Goal: Task Accomplishment & Management: Use online tool/utility

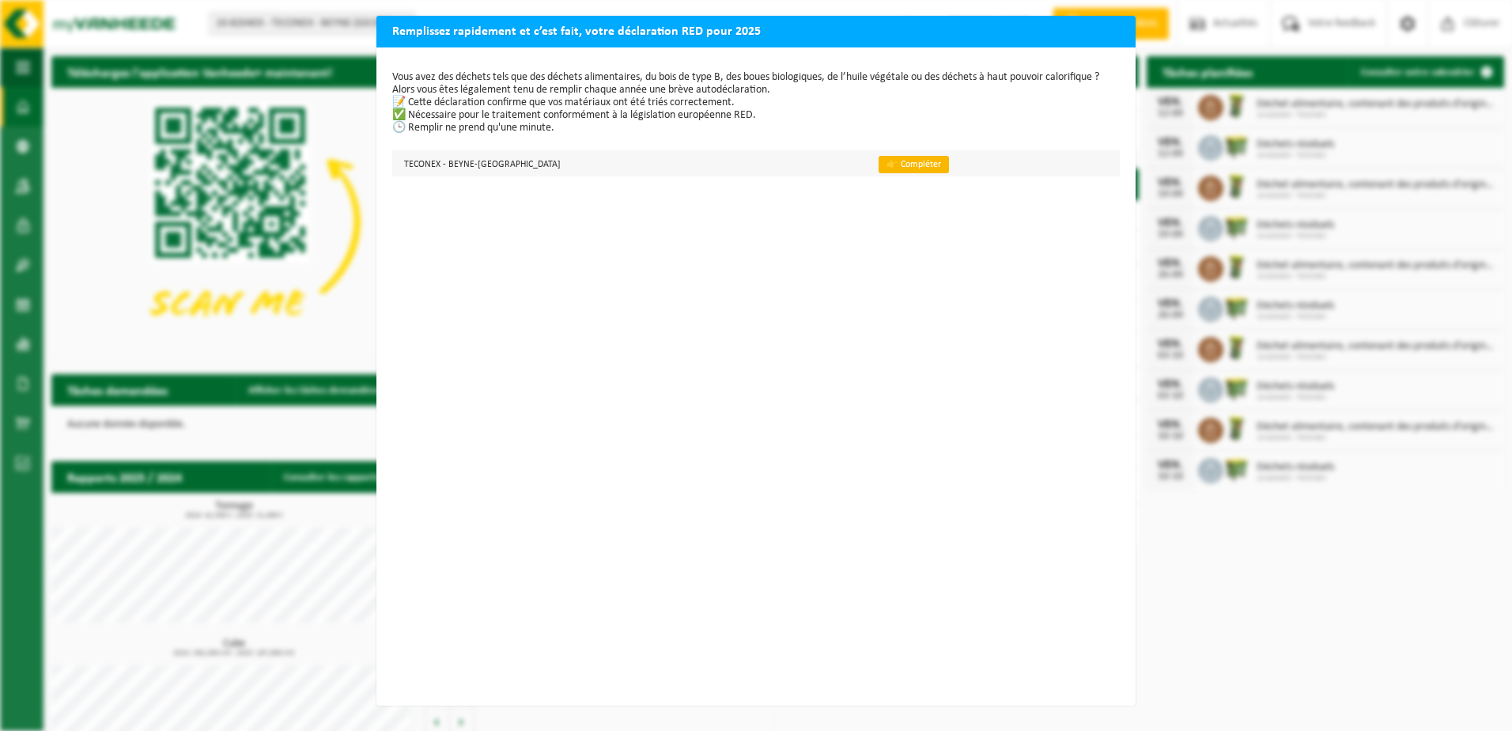
click at [878, 163] on link "👉 Compléter" at bounding box center [913, 164] width 70 height 17
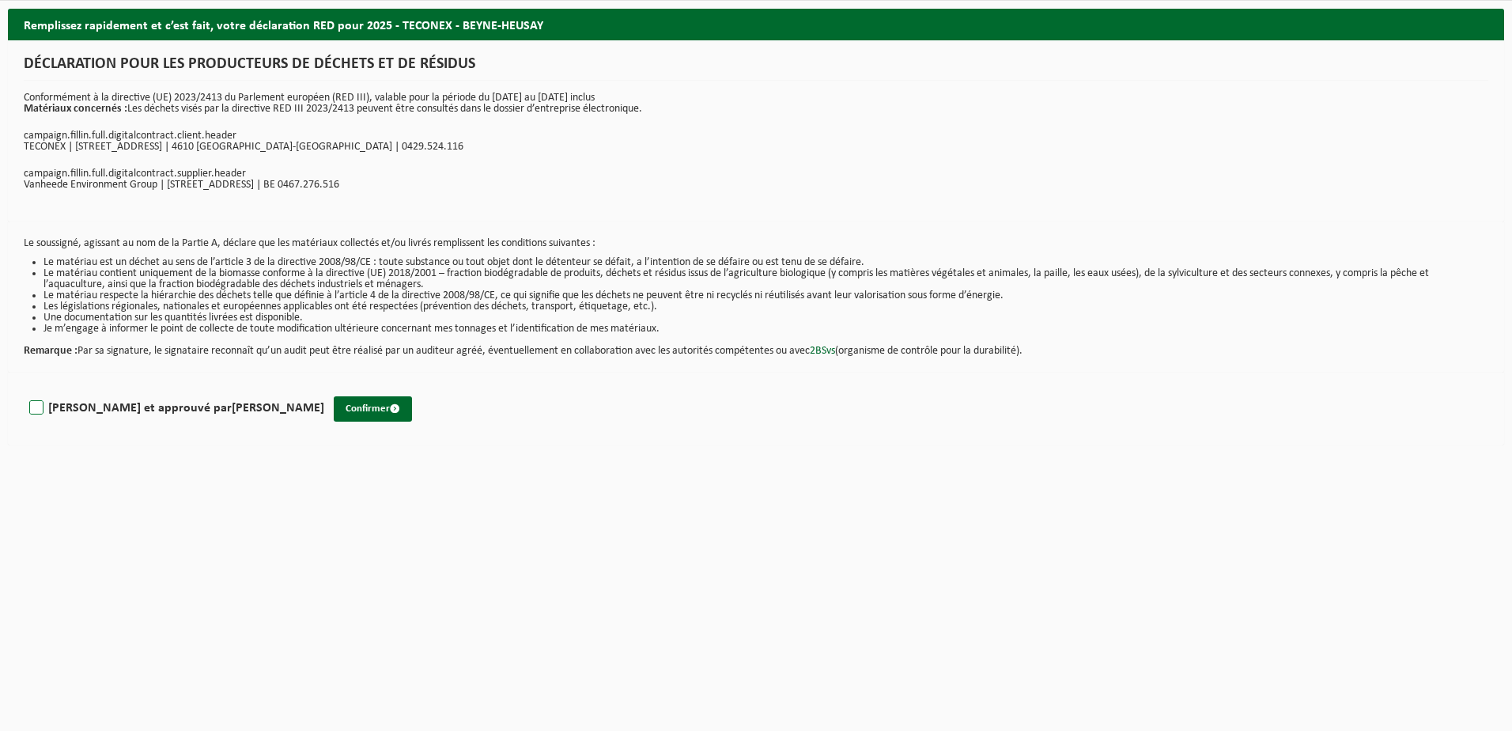
click at [88, 413] on label "Lu et approuvé par Fabrice Kaim" at bounding box center [175, 408] width 298 height 24
click at [324, 388] on input "Lu et approuvé par Fabrice Kaim" at bounding box center [324, 387] width 1 height 1
checkbox input "true"
click at [334, 414] on button "Confirmer" at bounding box center [373, 408] width 78 height 25
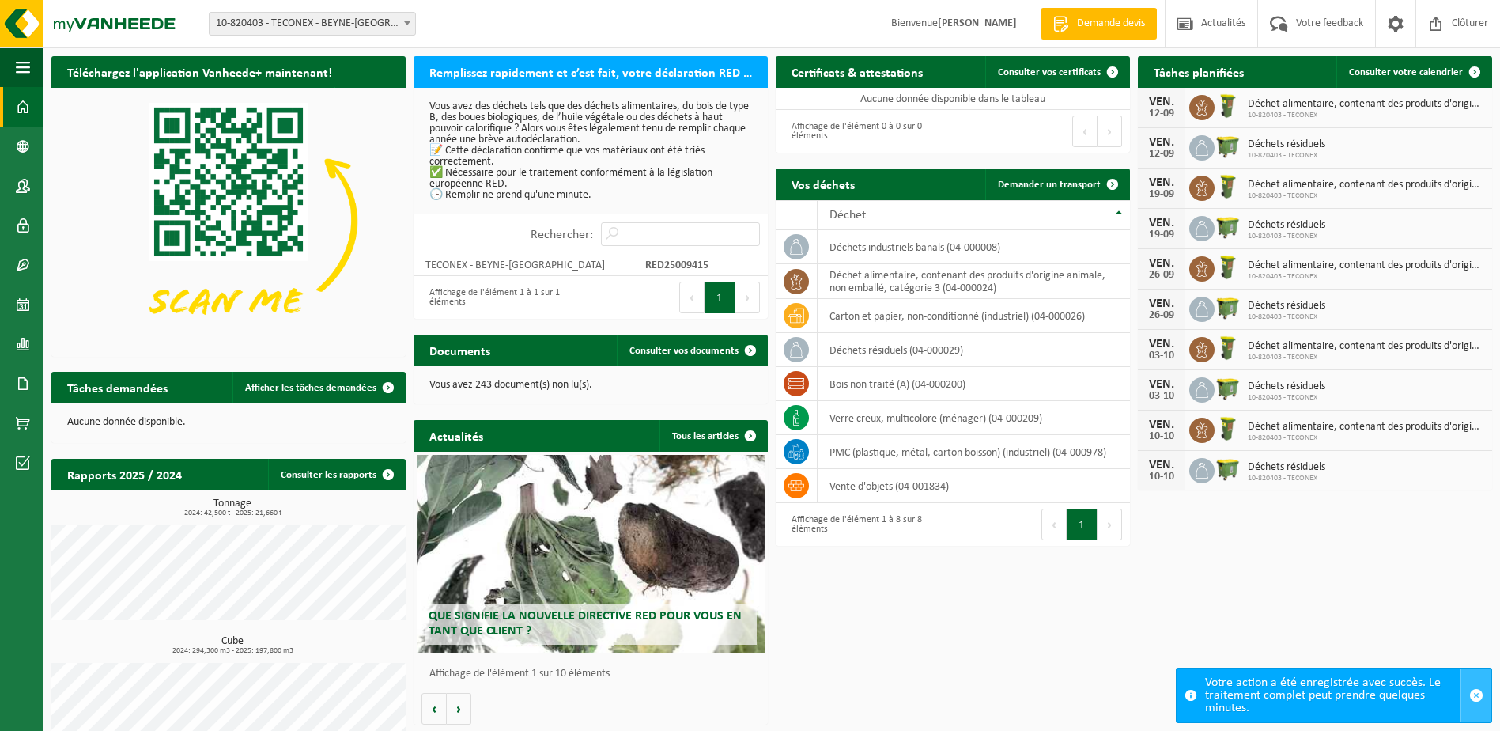
click at [1472, 693] on span "button" at bounding box center [1476, 695] width 14 height 14
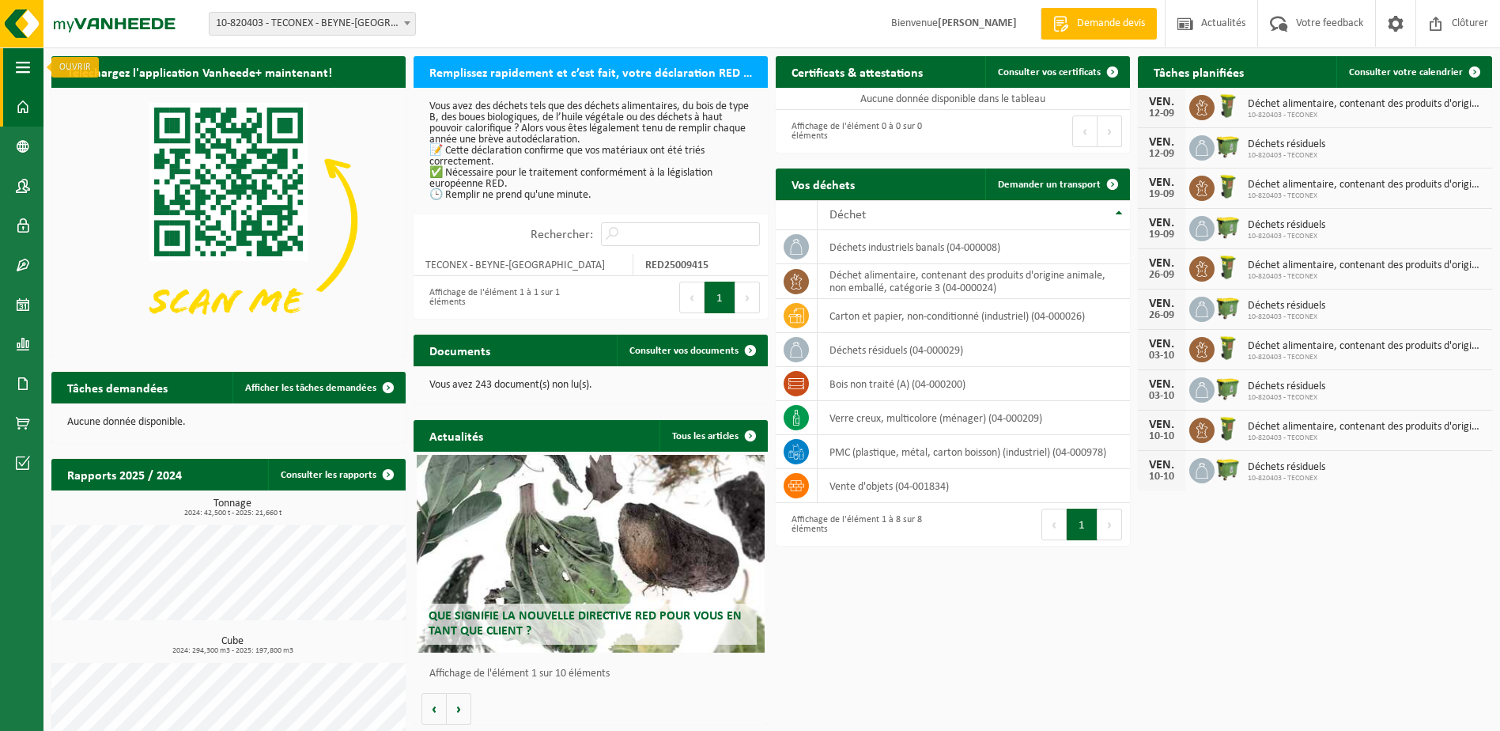
click at [19, 66] on span "button" at bounding box center [23, 67] width 14 height 40
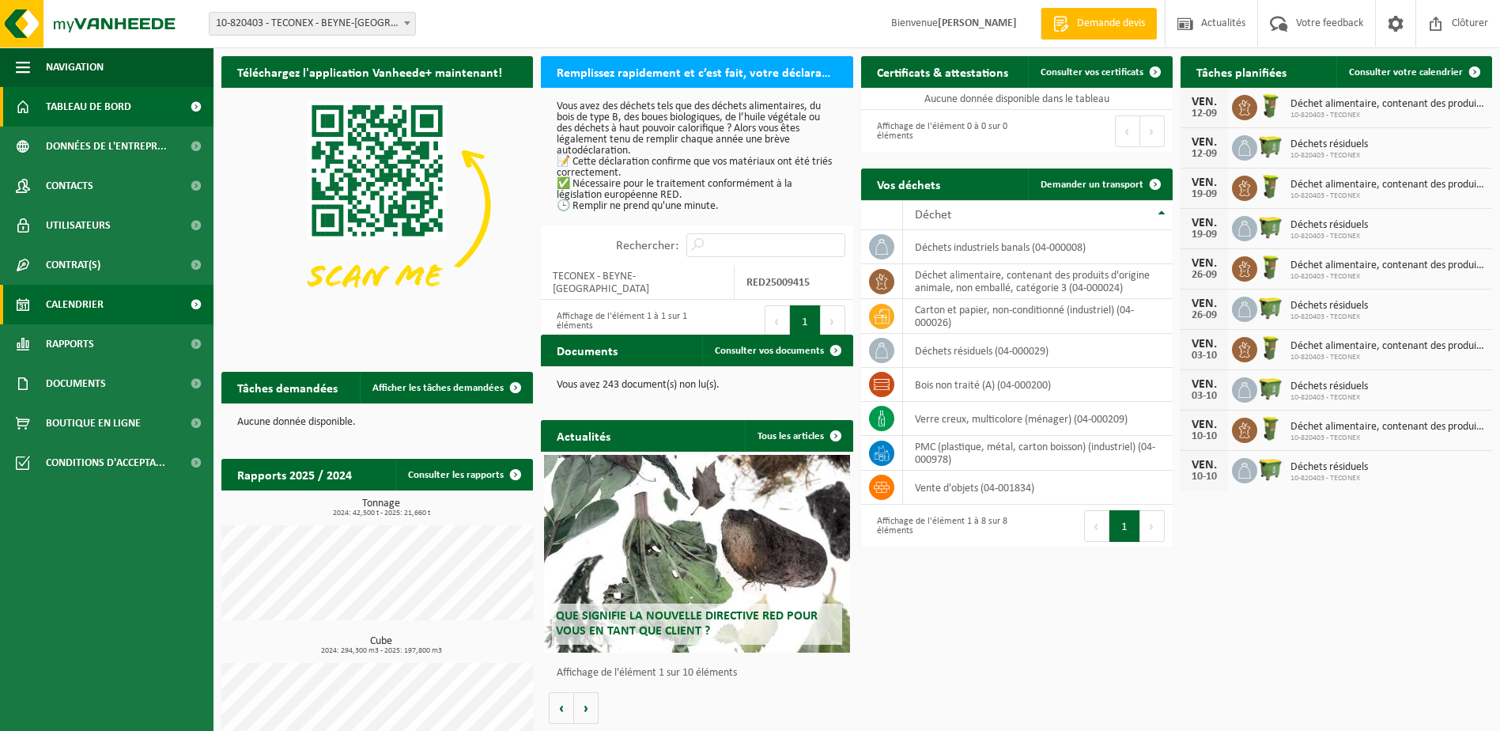
click at [80, 293] on span "Calendrier" at bounding box center [75, 305] width 58 height 40
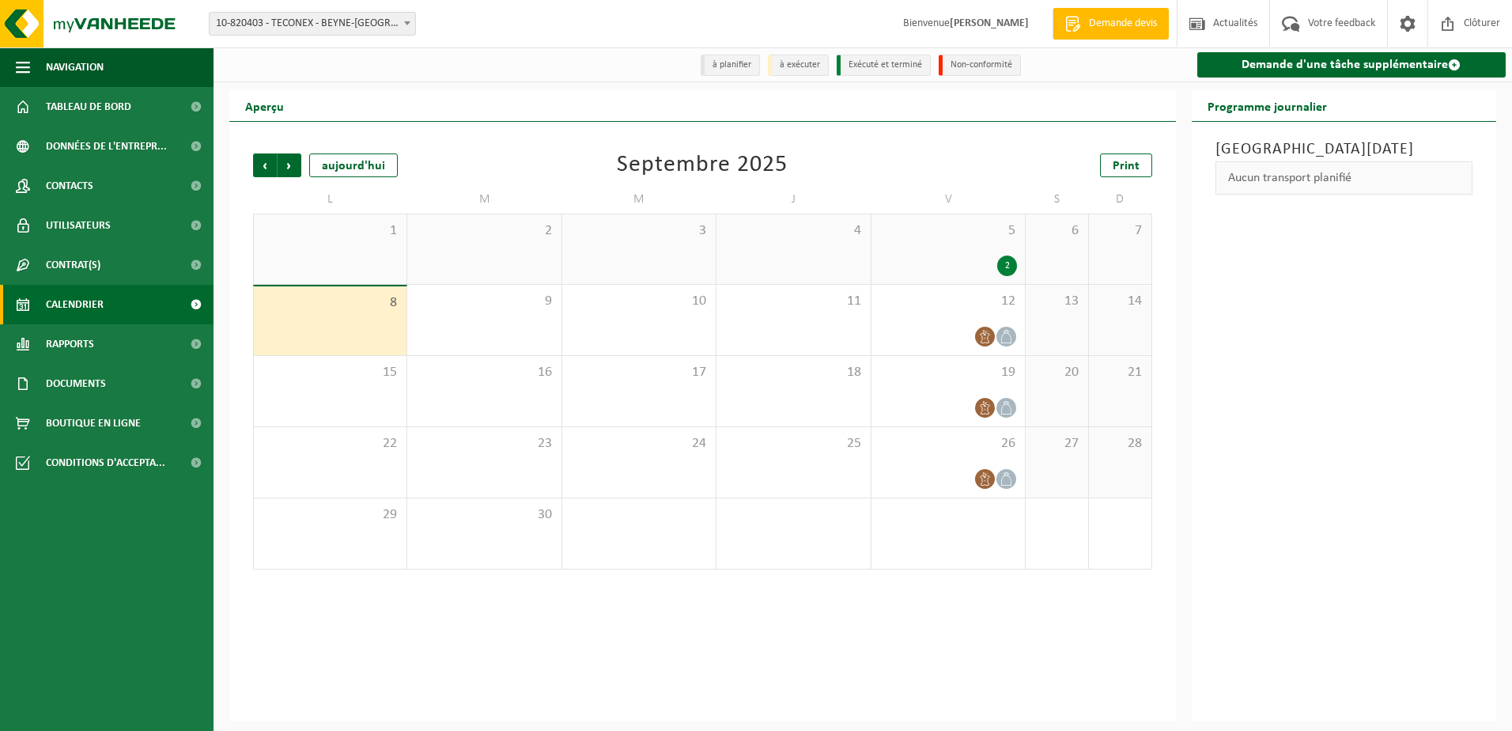
click at [988, 262] on div "2" at bounding box center [948, 265] width 138 height 21
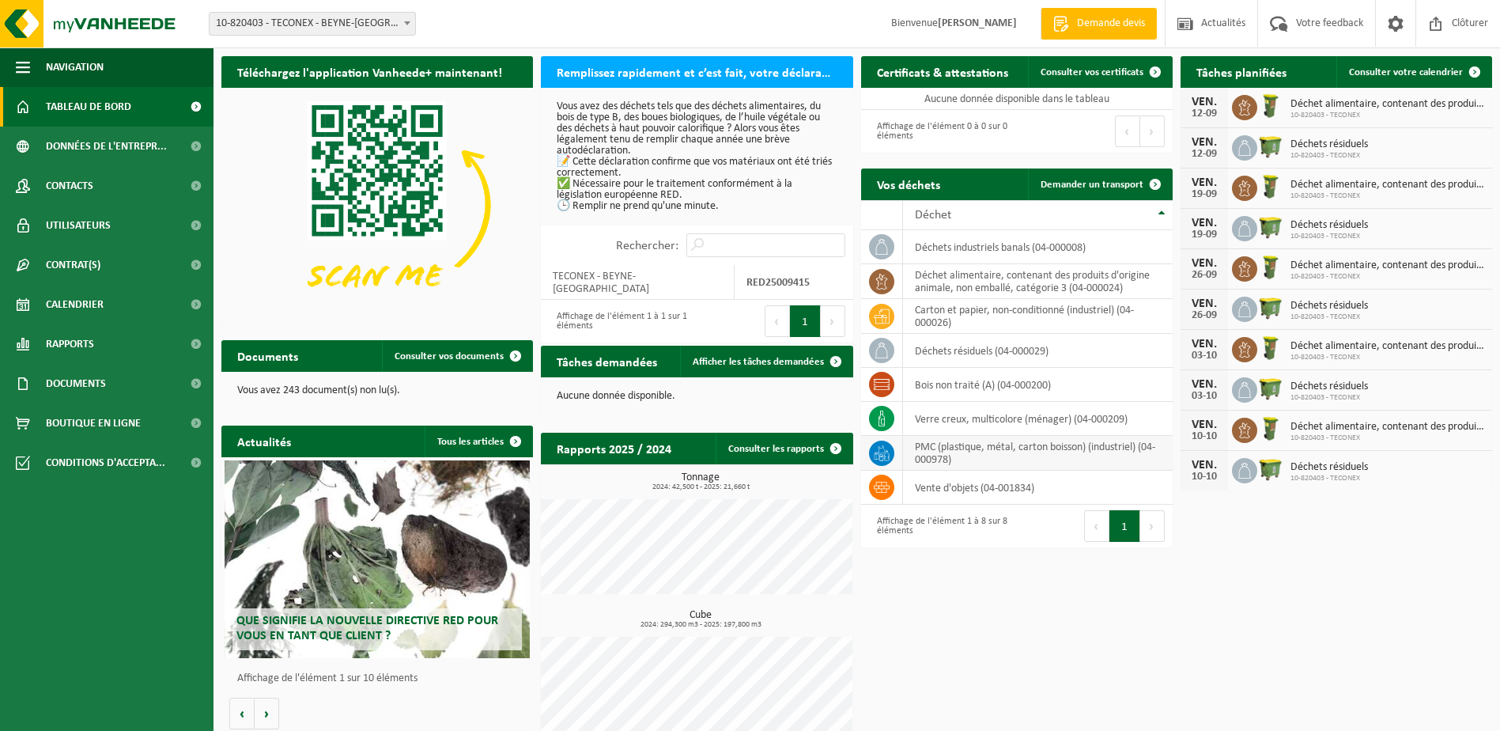
click at [1010, 443] on td "PMC (plastique, métal, carton boisson) (industriel) (04-000978)" at bounding box center [1038, 453] width 270 height 35
click at [881, 454] on icon at bounding box center [881, 457] width 4 height 7
click at [999, 455] on td "PMC (plastique, métal, carton boisson) (industriel) (04-000978)" at bounding box center [1038, 453] width 270 height 35
click at [1158, 179] on span at bounding box center [1155, 184] width 32 height 32
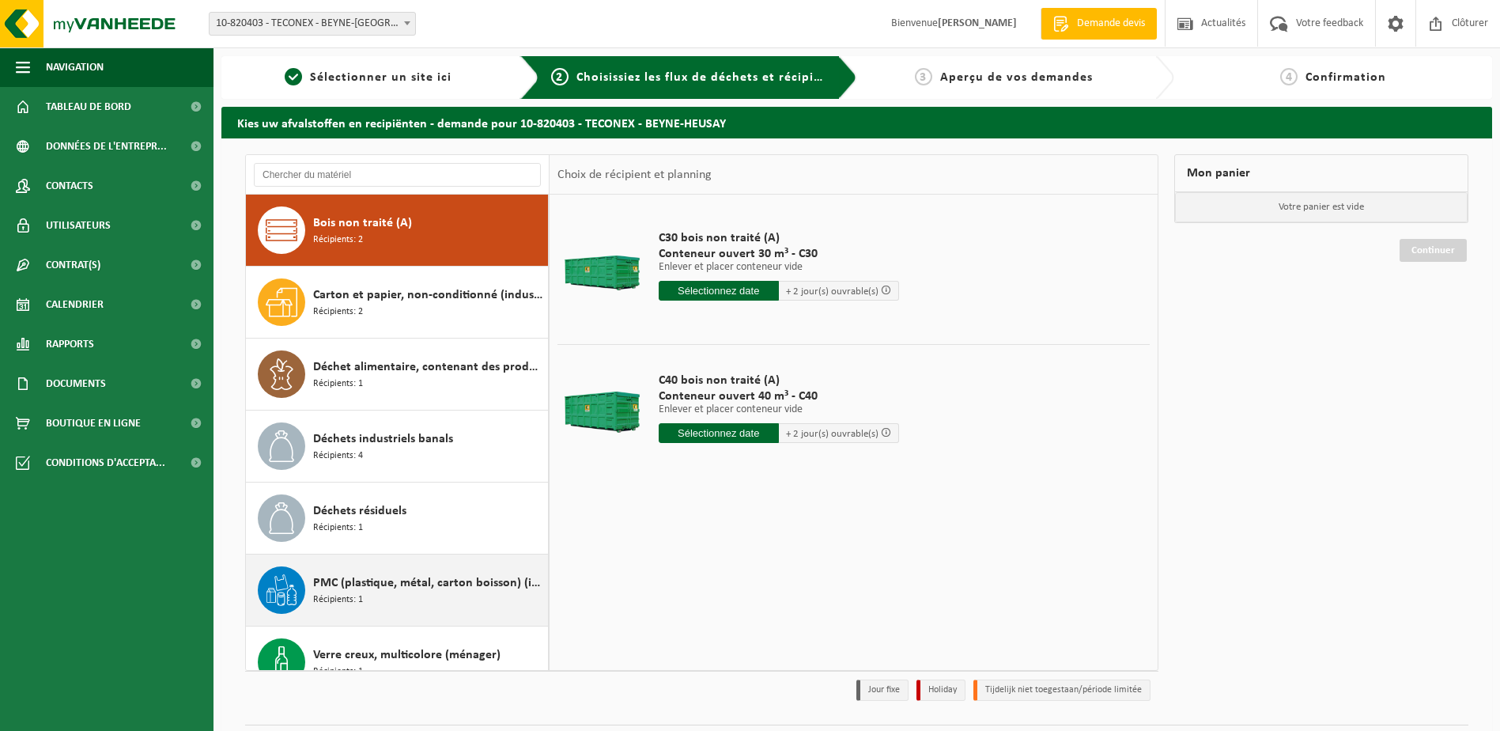
click at [448, 591] on span "PMC (plastique, métal, carton boisson) (industriel)" at bounding box center [428, 582] width 231 height 19
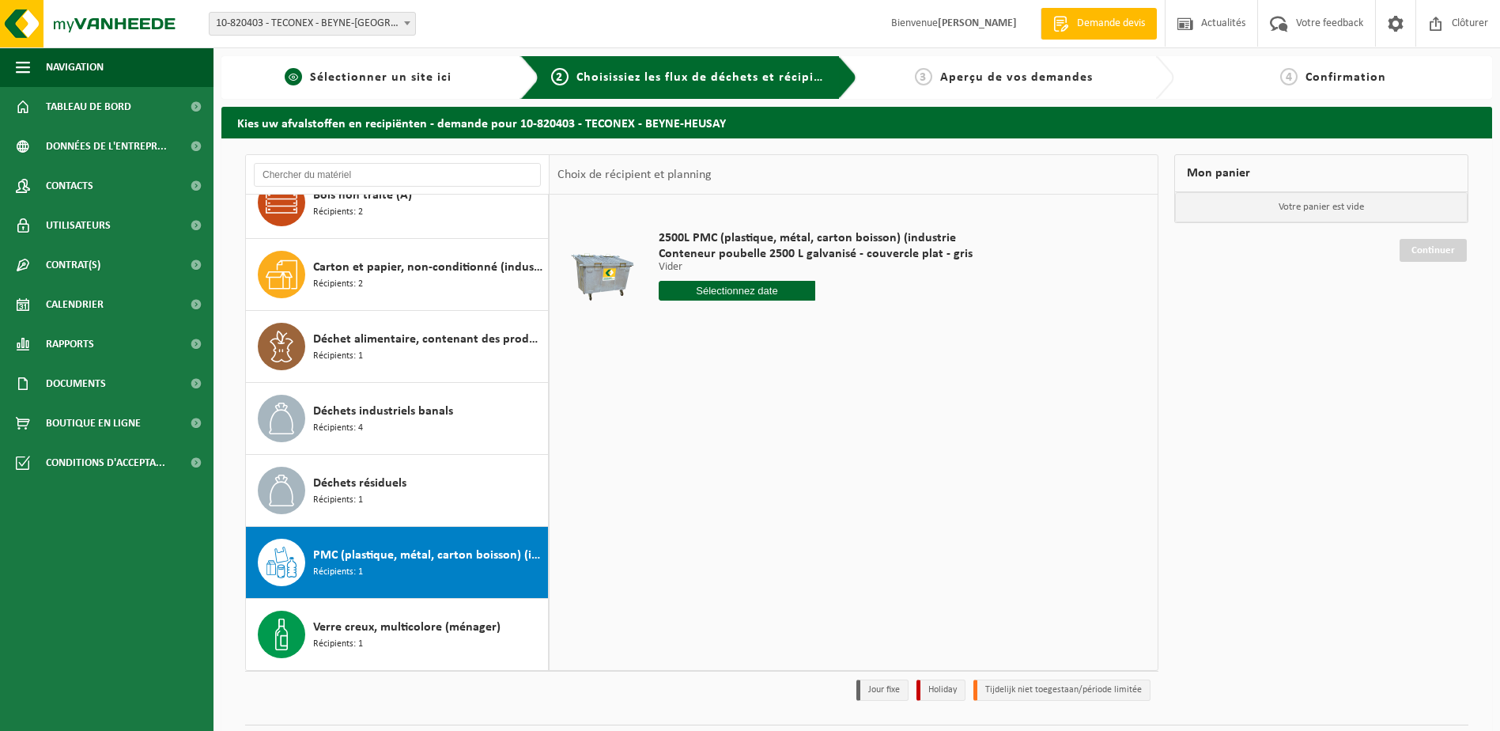
click at [413, 74] on span "Sélectionner un site ici" at bounding box center [381, 77] width 142 height 13
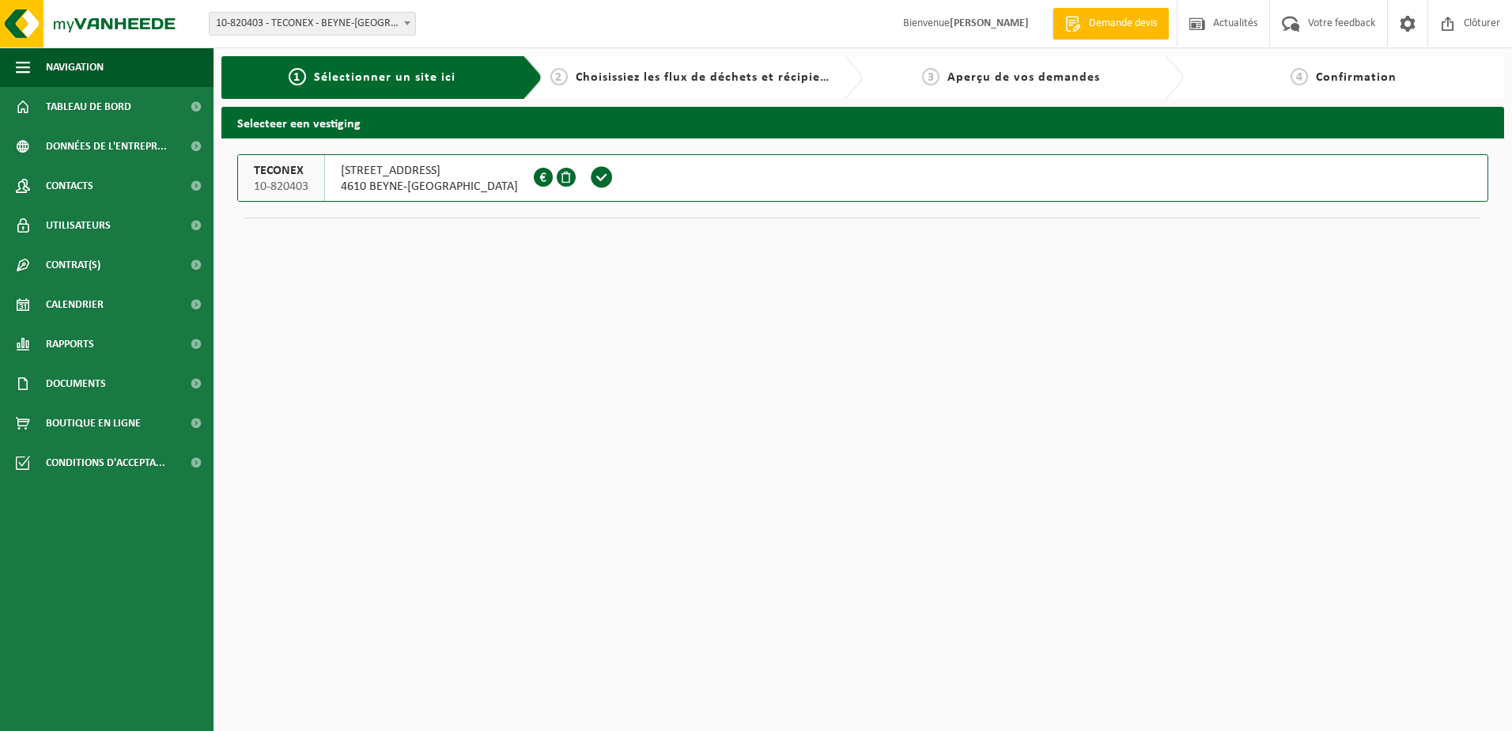
drag, startPoint x: 506, startPoint y: 281, endPoint x: 590, endPoint y: 285, distance: 83.9
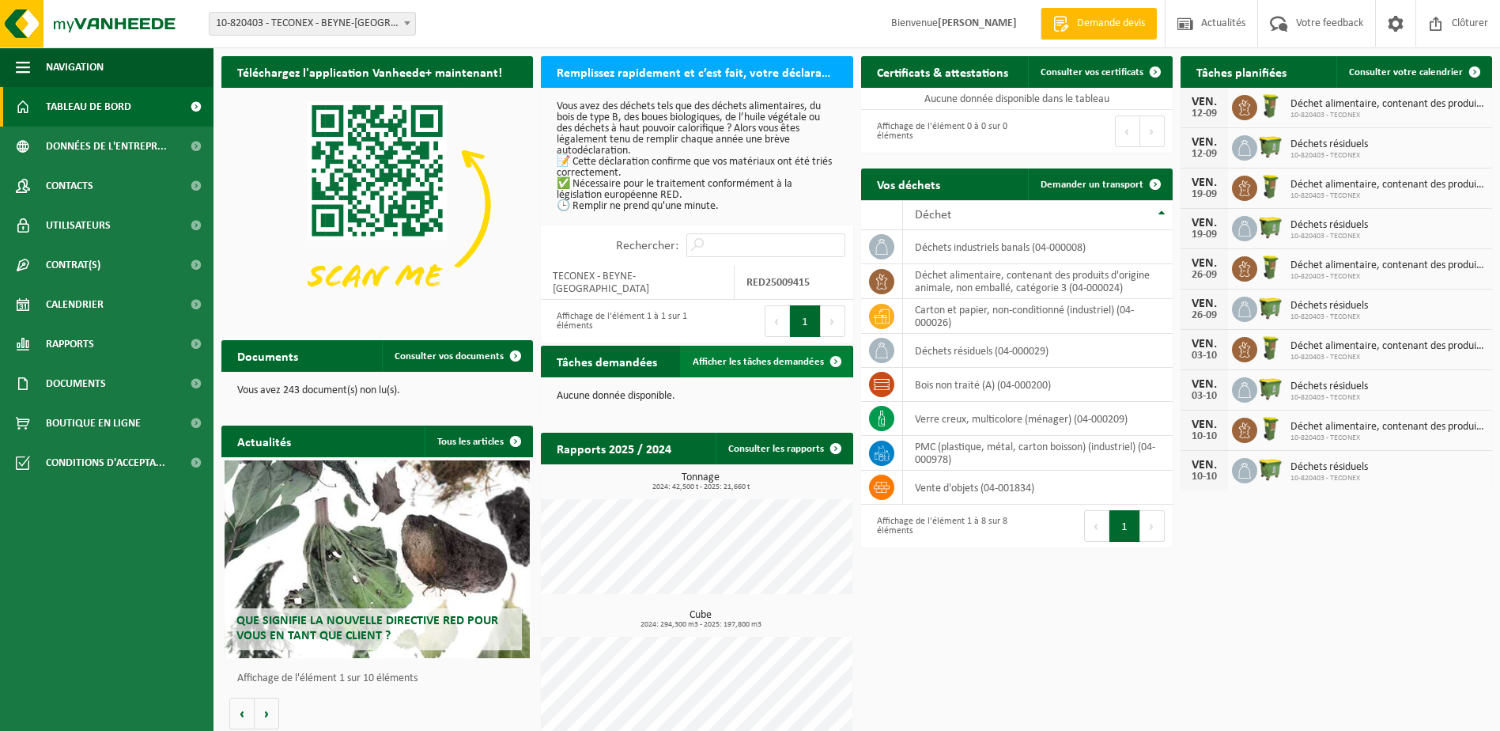
click at [791, 357] on span "Afficher les tâches demandées" at bounding box center [758, 362] width 131 height 10
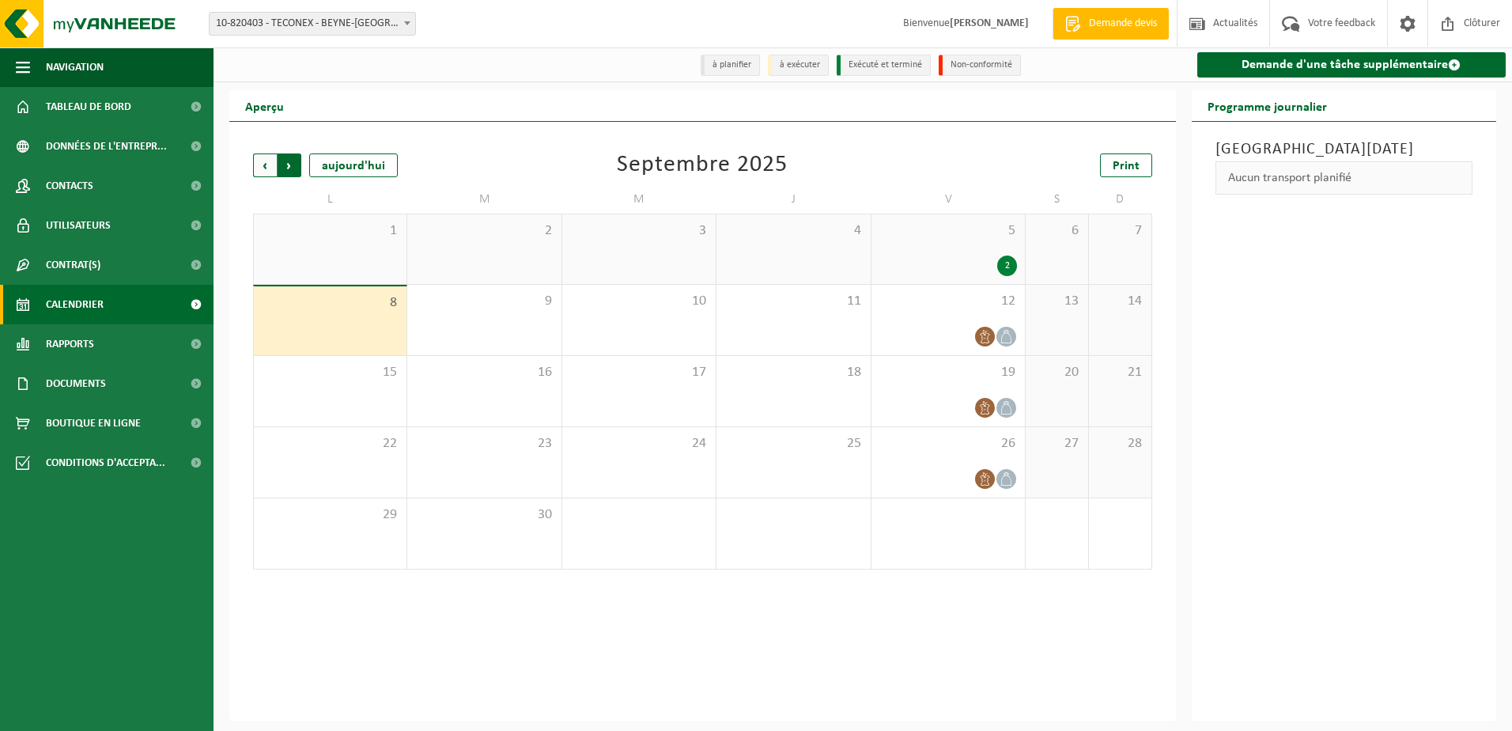
click at [261, 170] on span "Précédent" at bounding box center [265, 165] width 24 height 24
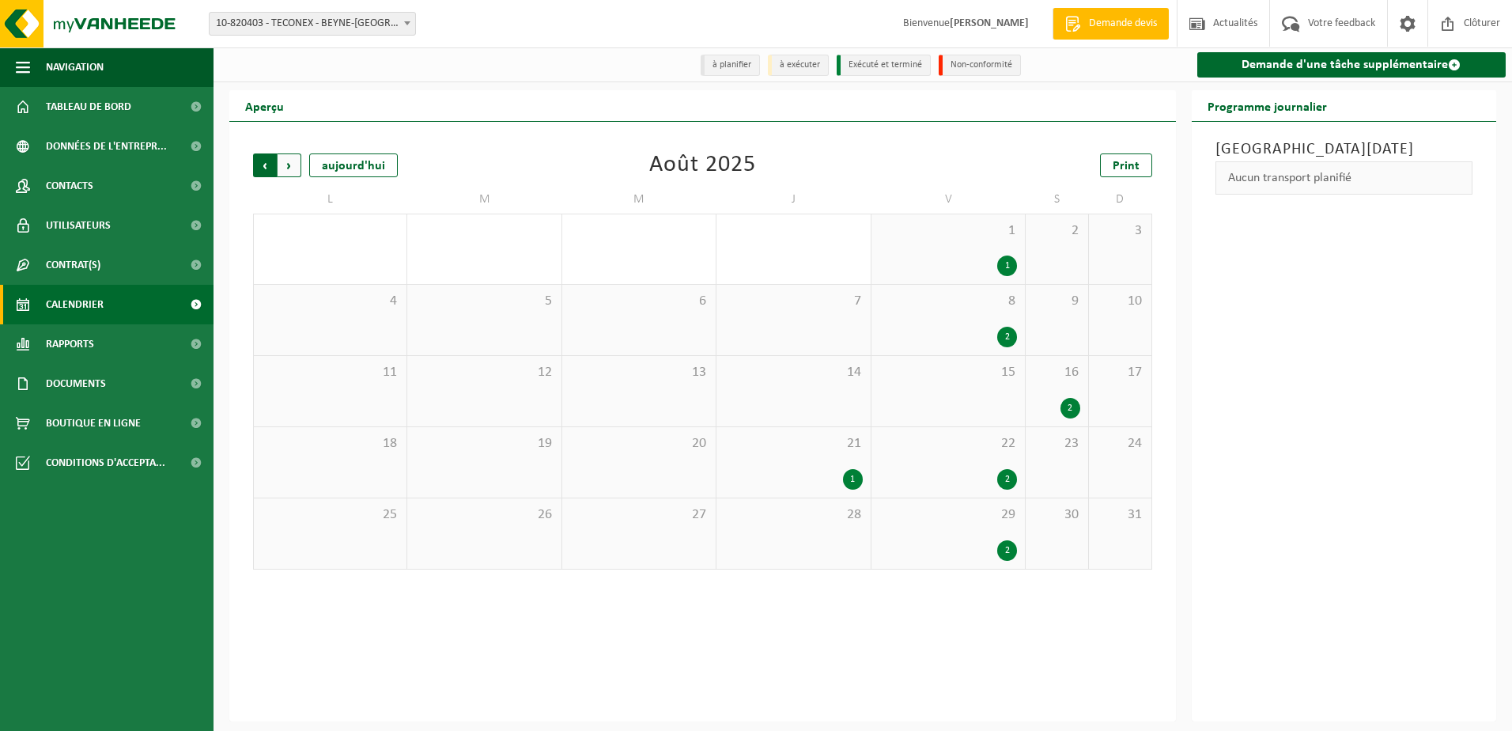
click at [294, 166] on span "Suivant" at bounding box center [290, 165] width 24 height 24
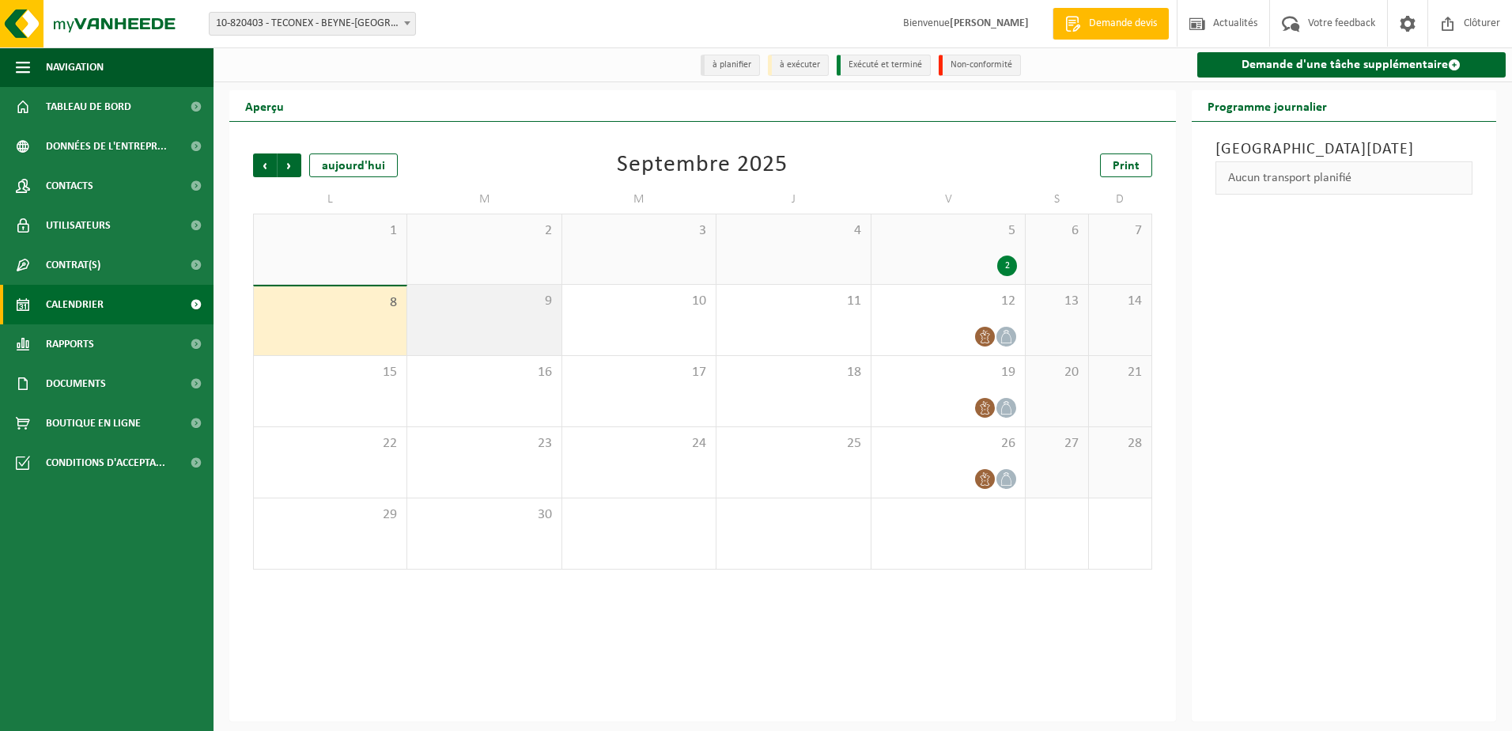
click at [444, 317] on div "9" at bounding box center [483, 320] width 153 height 70
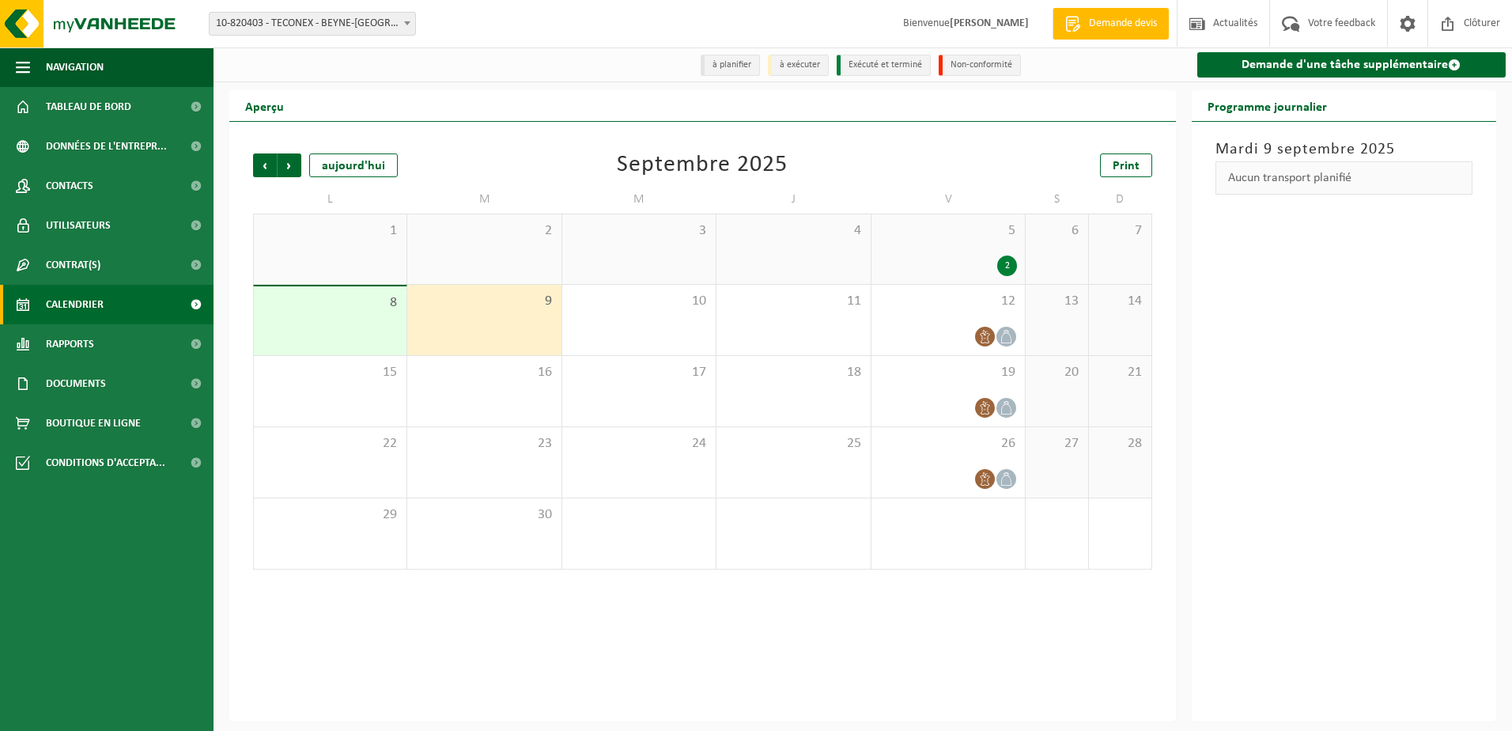
click at [1297, 120] on h2 "Programme journalier" at bounding box center [1267, 105] width 151 height 31
click at [1329, 327] on div "Mardi 9 septembre 2025 Aucun transport planifié" at bounding box center [1344, 421] width 305 height 599
drag, startPoint x: 1329, startPoint y: 327, endPoint x: 1263, endPoint y: 356, distance: 72.3
click at [1263, 360] on div "Mardi 9 septembre 2025 Aucun transport planifié" at bounding box center [1344, 421] width 305 height 599
drag, startPoint x: 1248, startPoint y: 317, endPoint x: 1235, endPoint y: 310, distance: 15.2
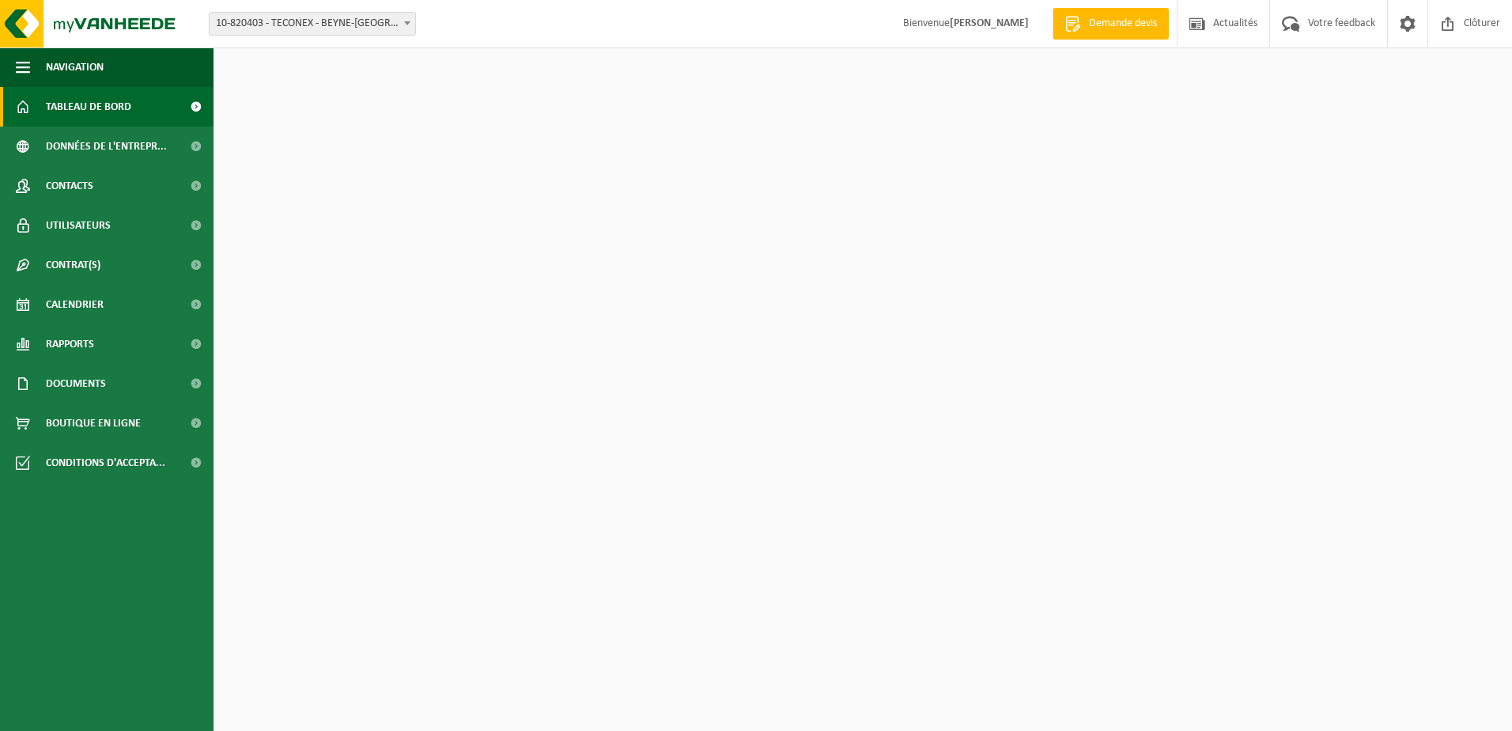
drag, startPoint x: 1280, startPoint y: 417, endPoint x: 1280, endPoint y: 467, distance: 50.6
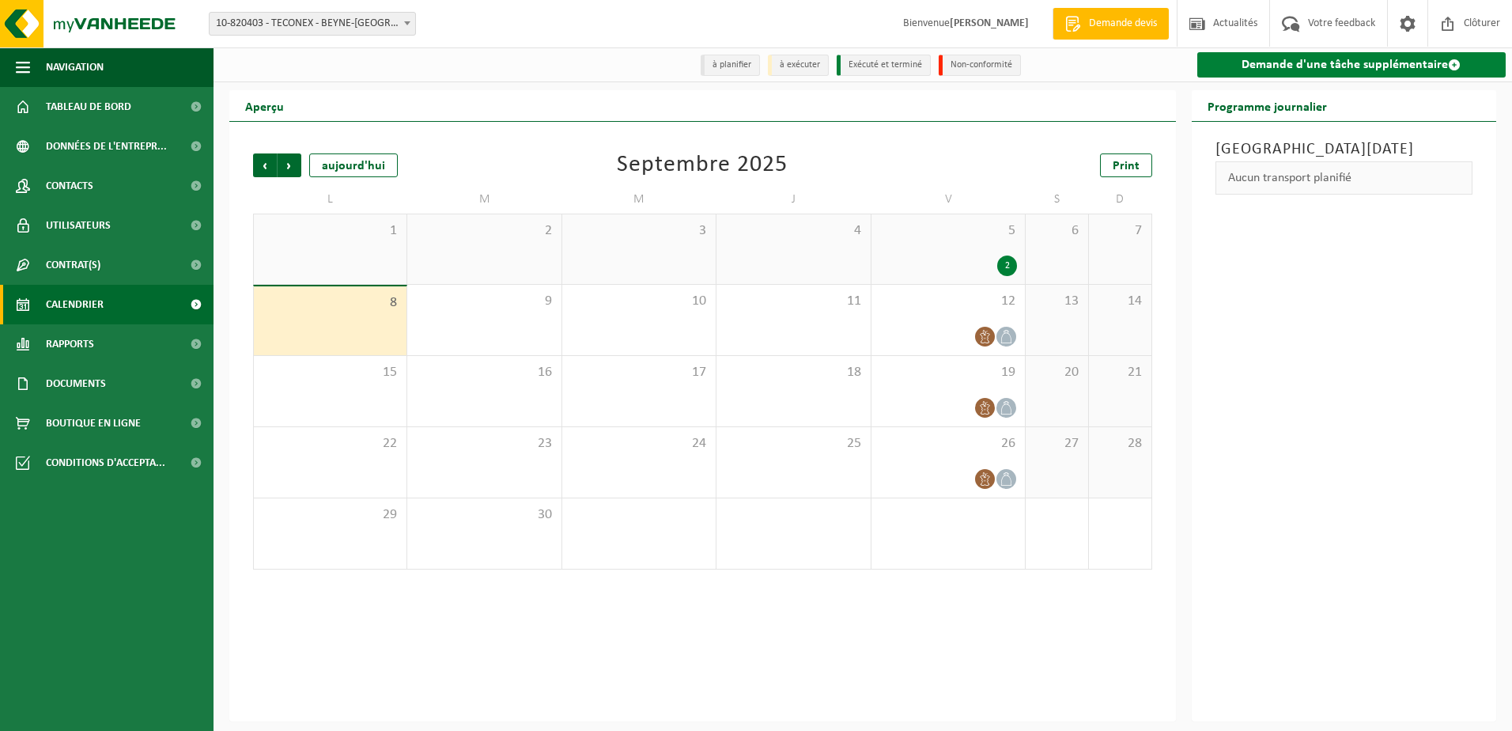
click at [1456, 62] on span at bounding box center [1454, 65] width 13 height 13
drag, startPoint x: 1501, startPoint y: 335, endPoint x: 1375, endPoint y: 332, distance: 126.5
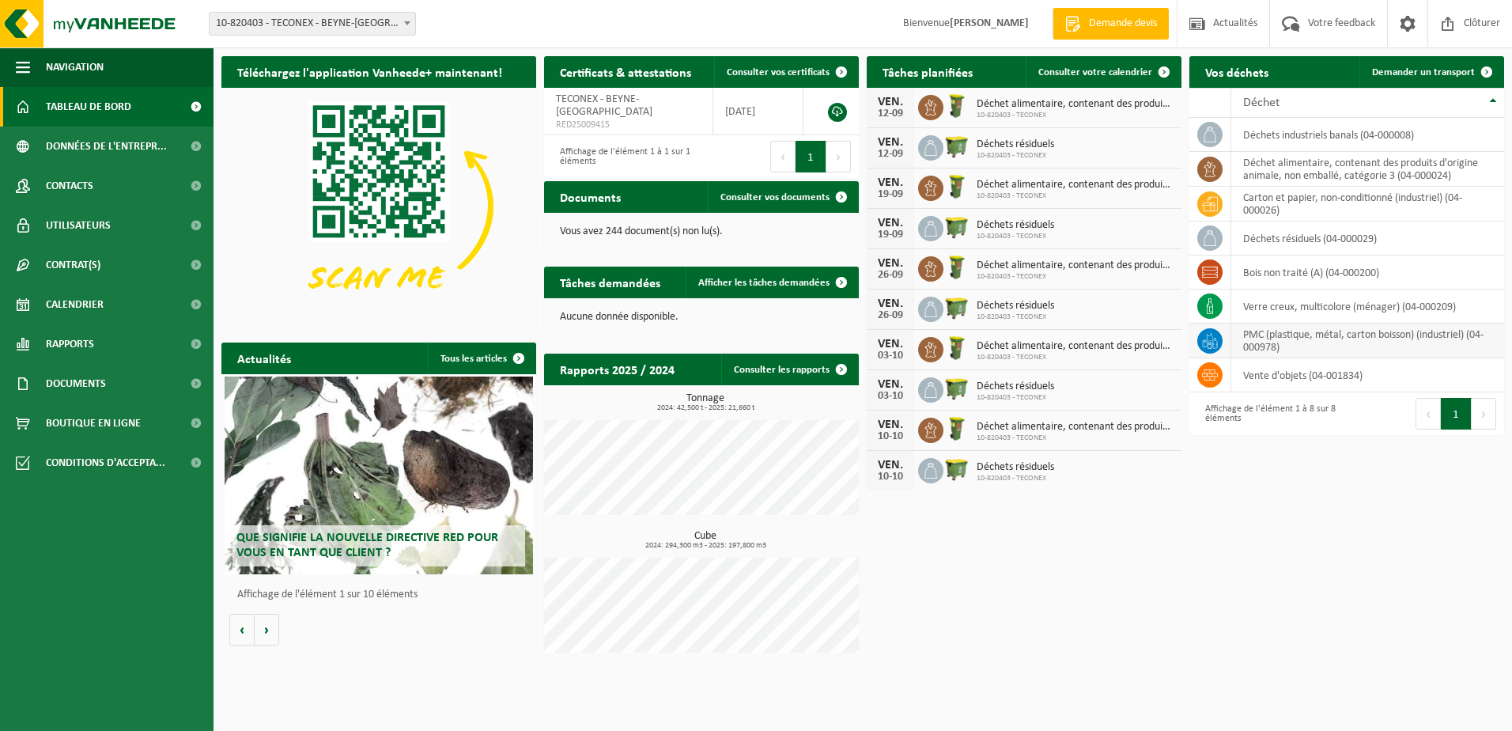
click at [1279, 333] on td "PMC (plastique, métal, carton boisson) (industriel) (04-000978)" at bounding box center [1367, 340] width 273 height 35
click at [1429, 68] on span "Demander un transport" at bounding box center [1423, 72] width 103 height 10
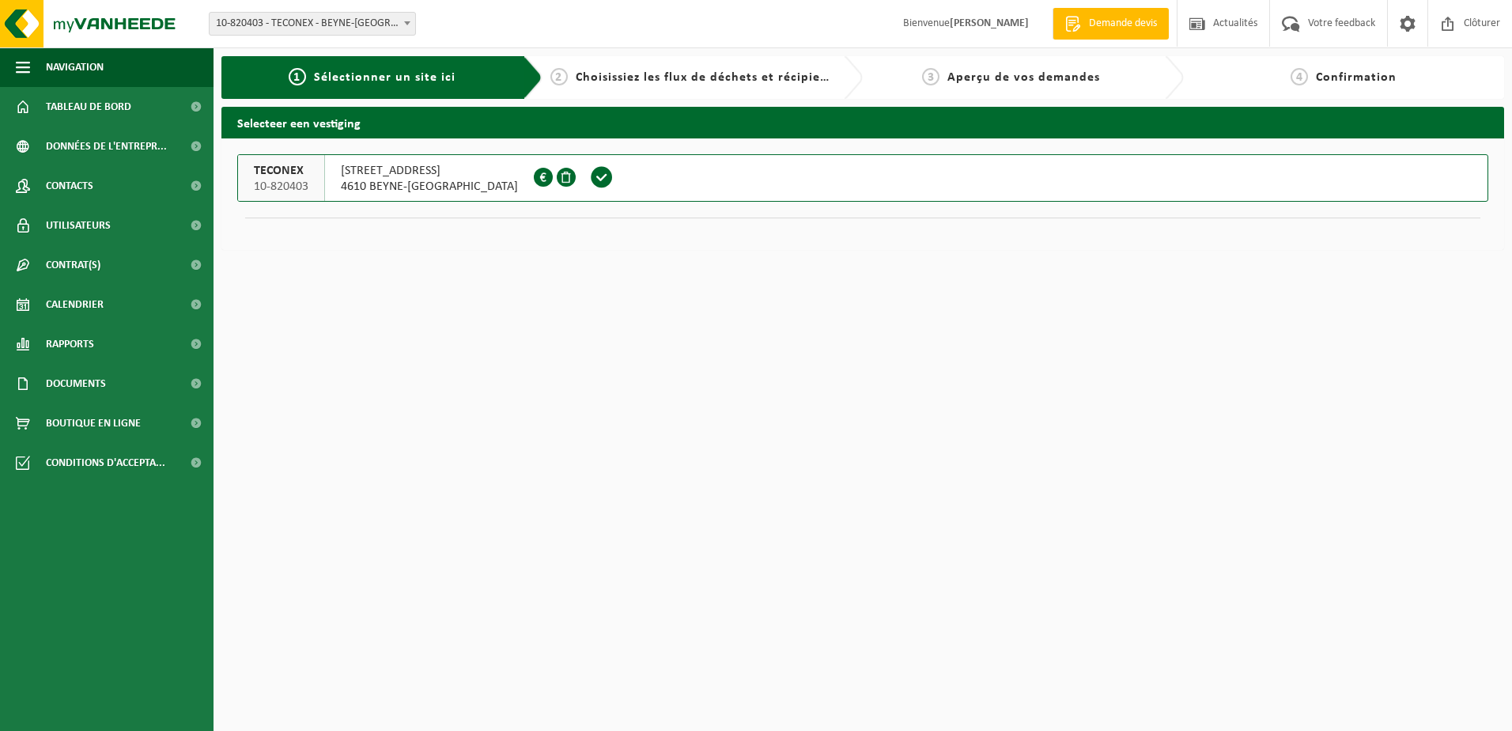
click at [304, 178] on span "TECONEX" at bounding box center [281, 171] width 55 height 16
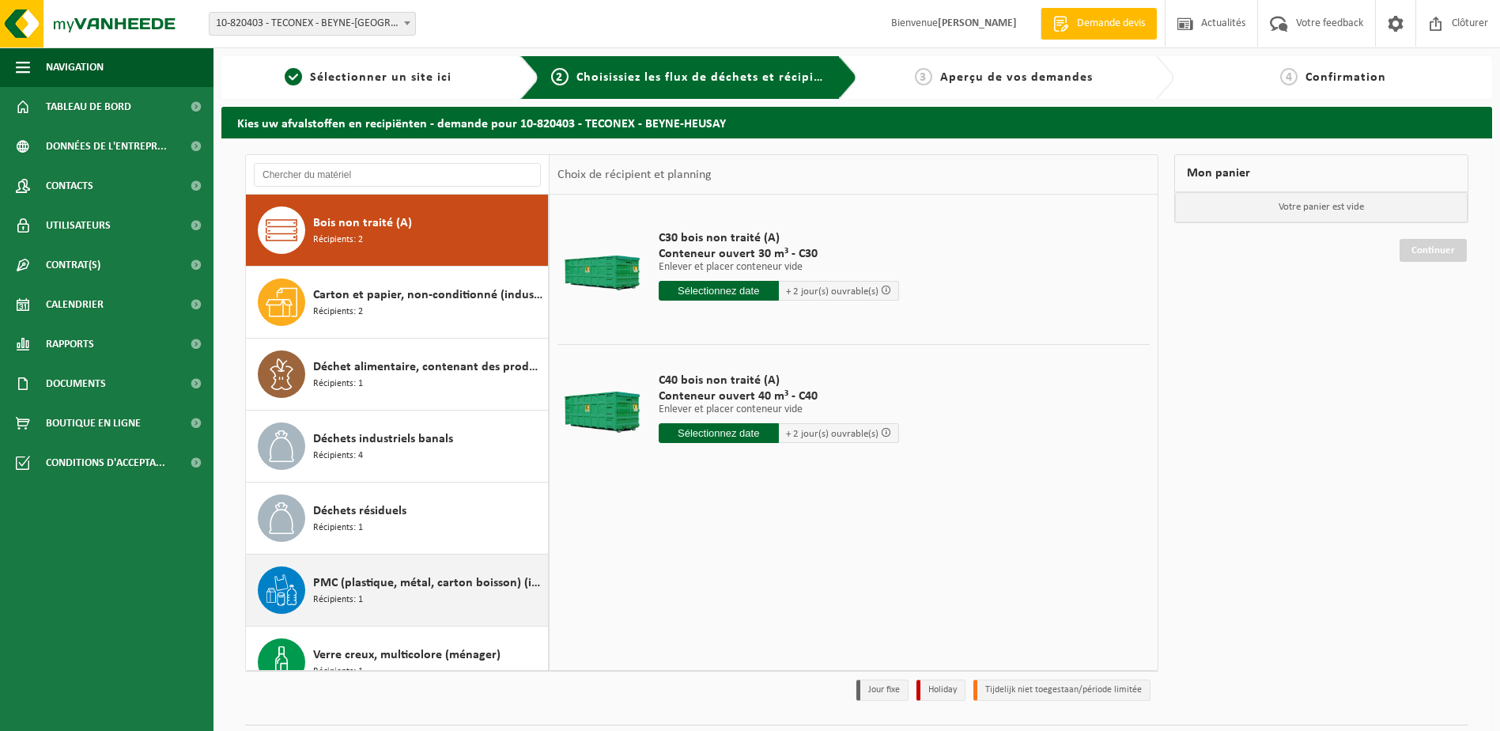
drag, startPoint x: 365, startPoint y: 597, endPoint x: 542, endPoint y: 606, distance: 177.3
click at [366, 597] on div "PMC (plastique, métal, carton boisson) (industriel) Récipients: 1" at bounding box center [428, 589] width 231 height 47
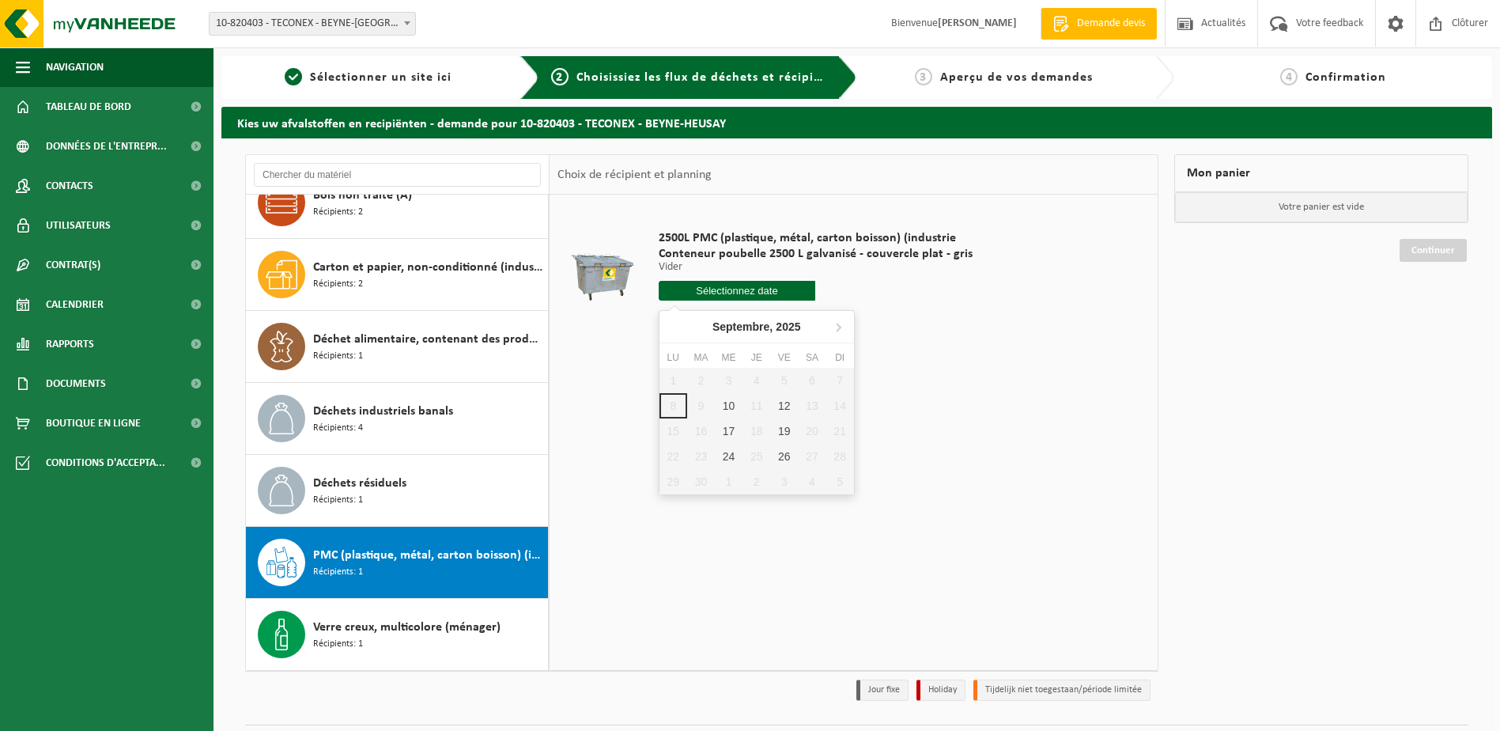
click at [755, 290] on input "text" at bounding box center [737, 291] width 157 height 20
click at [718, 405] on div "10" at bounding box center [729, 405] width 28 height 25
type input "à partir de 2025-09-10"
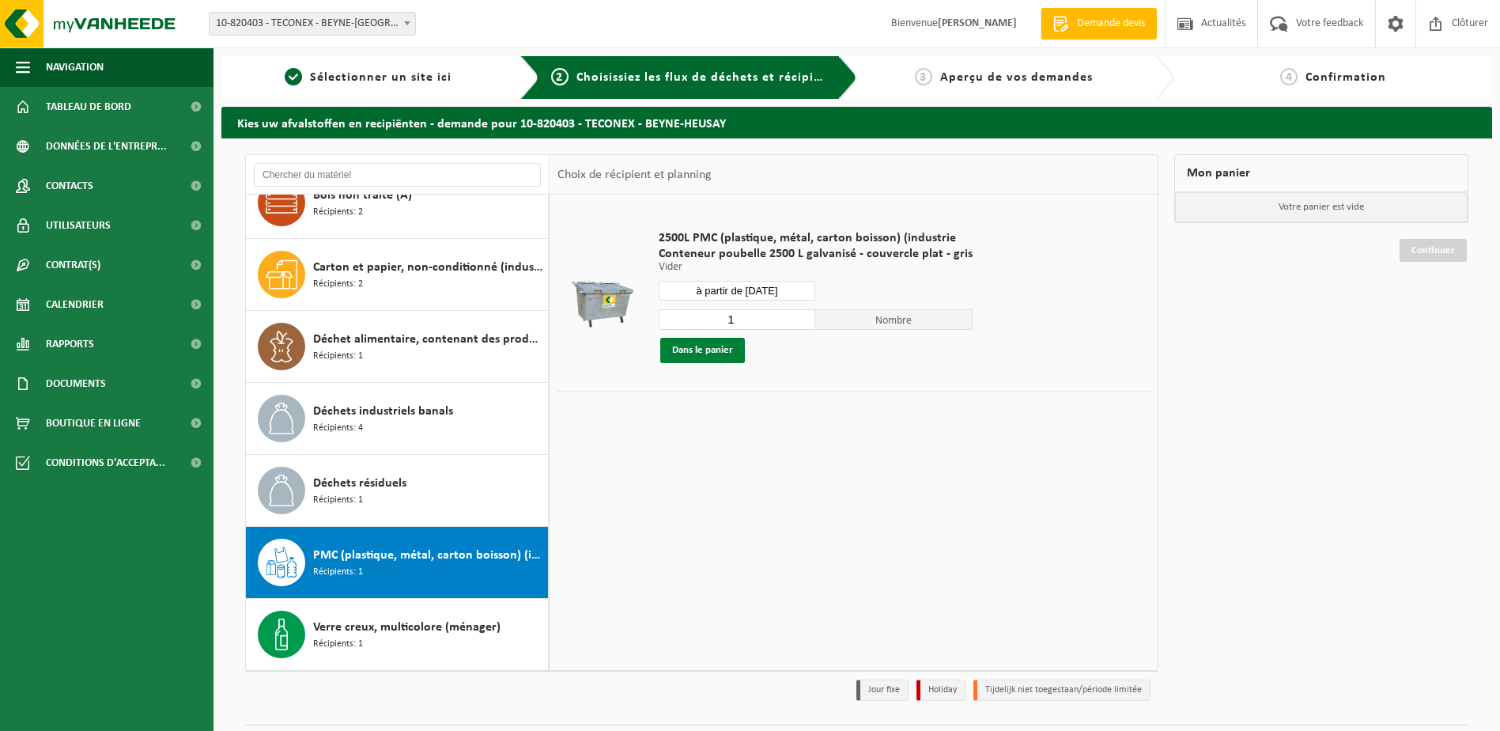
click at [709, 356] on button "Dans le panier" at bounding box center [702, 350] width 85 height 25
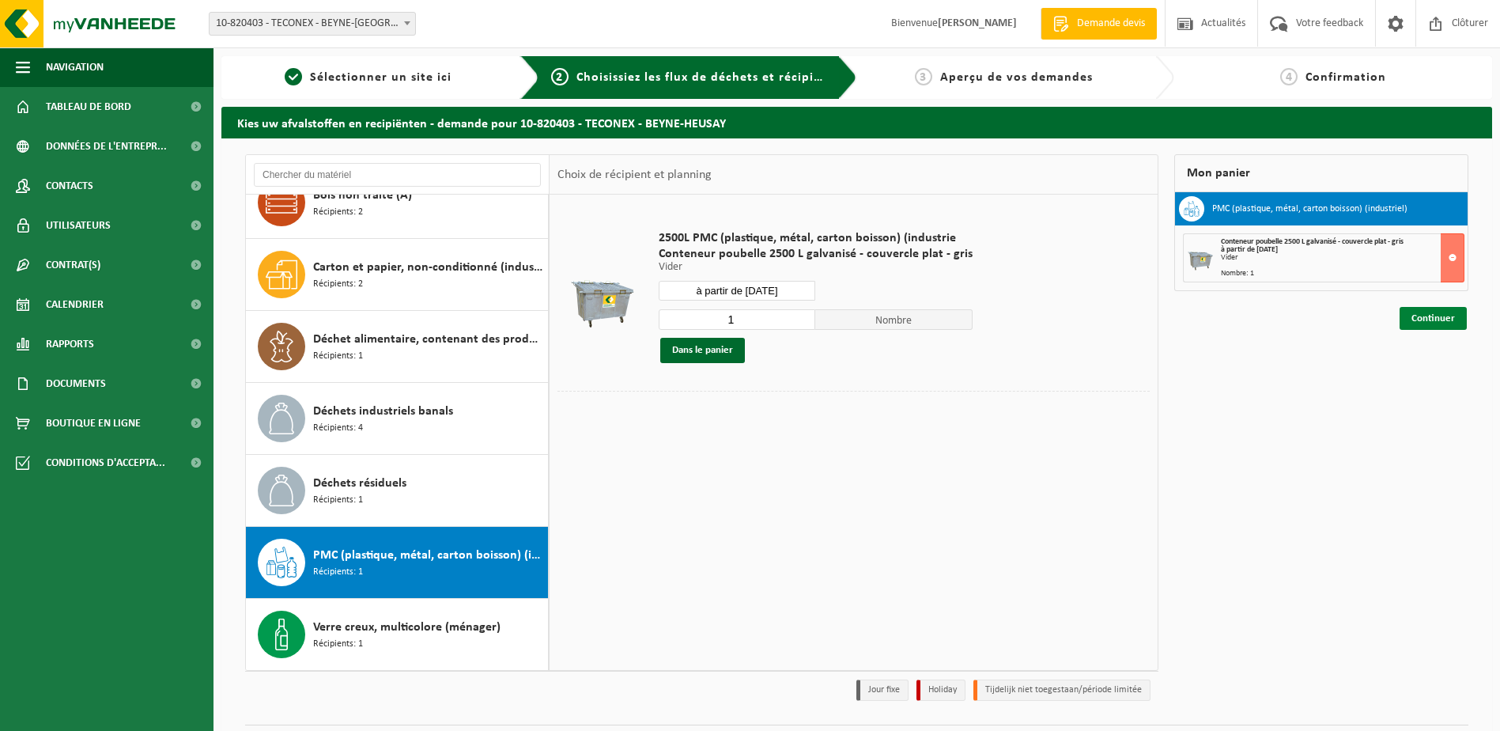
click at [1432, 323] on link "Continuer" at bounding box center [1432, 318] width 67 height 23
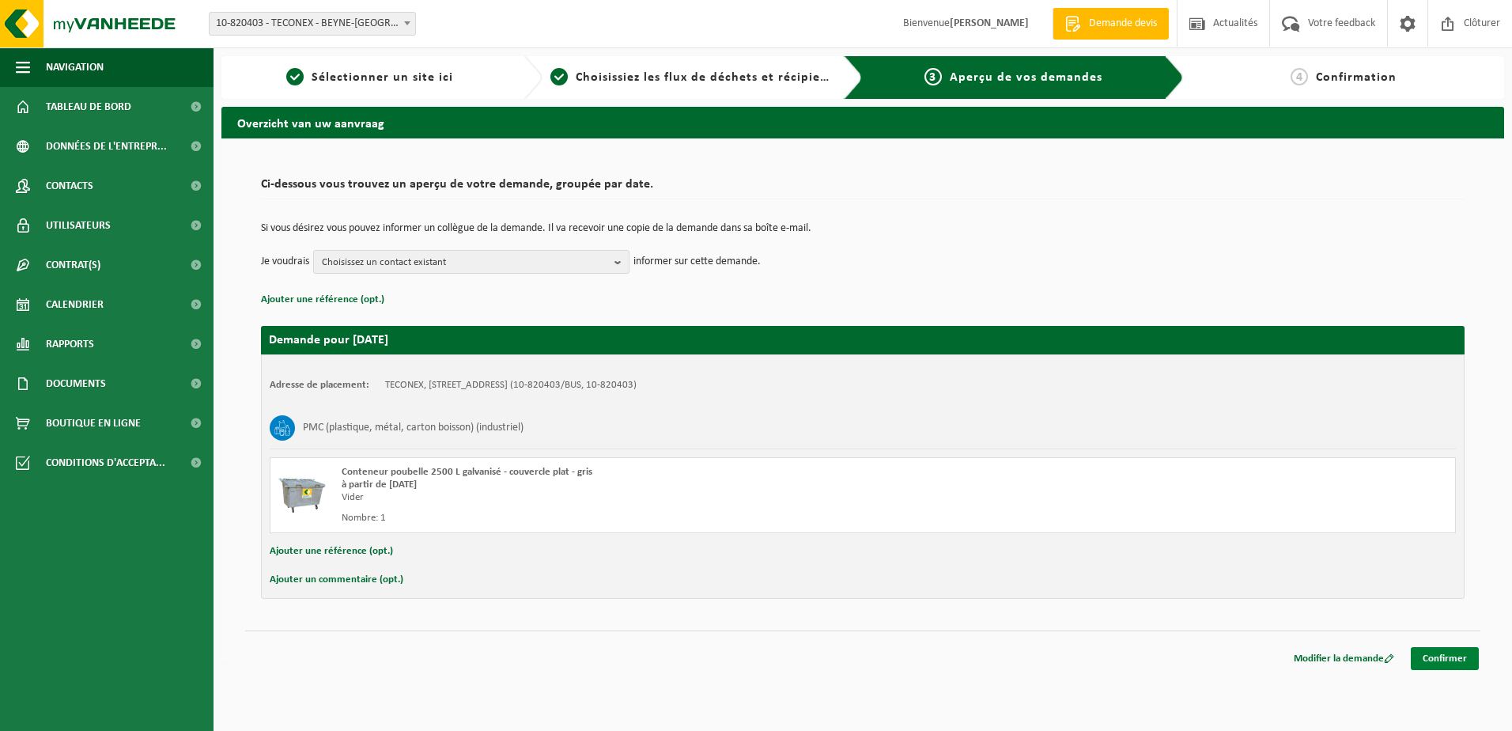
click at [1446, 659] on link "Confirmer" at bounding box center [1445, 658] width 68 height 23
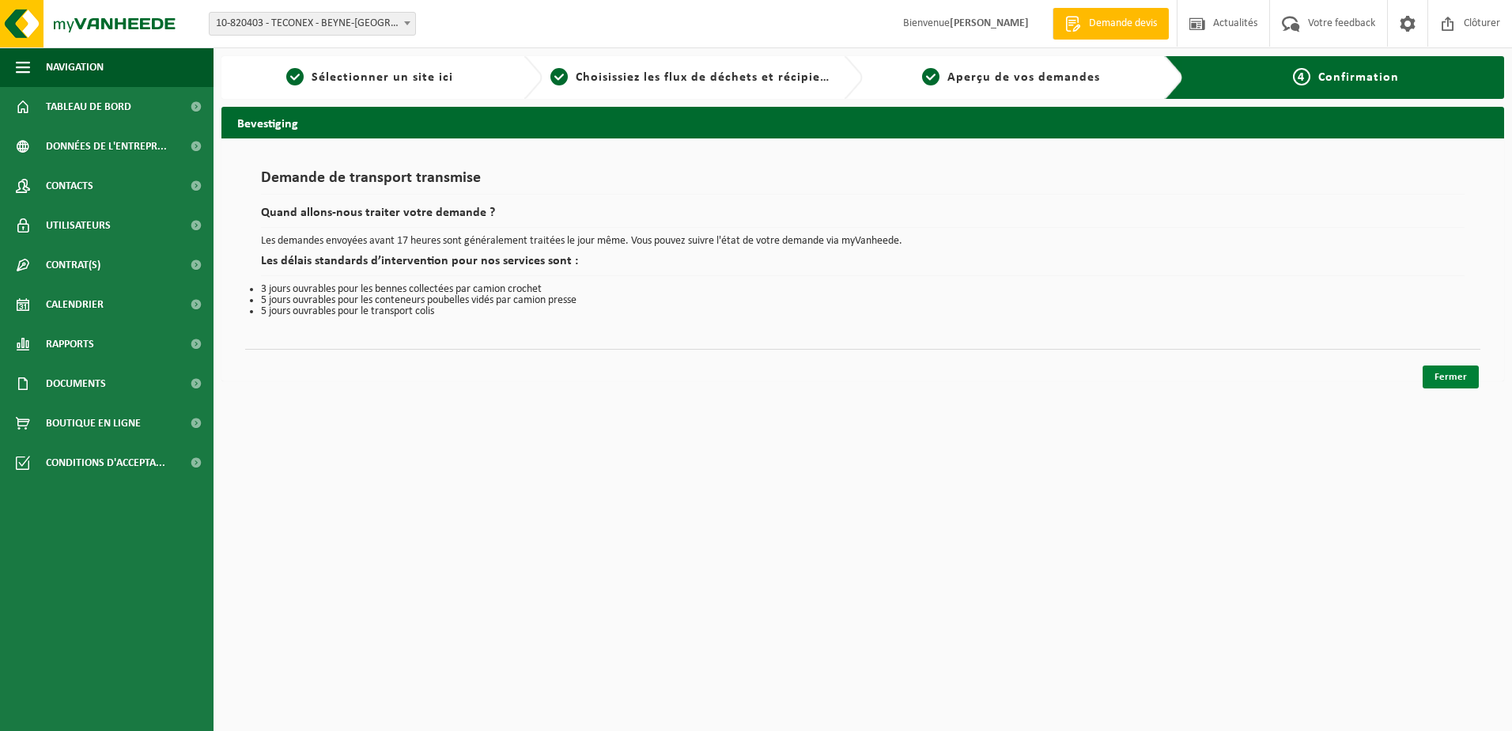
click at [1451, 376] on link "Fermer" at bounding box center [1450, 376] width 56 height 23
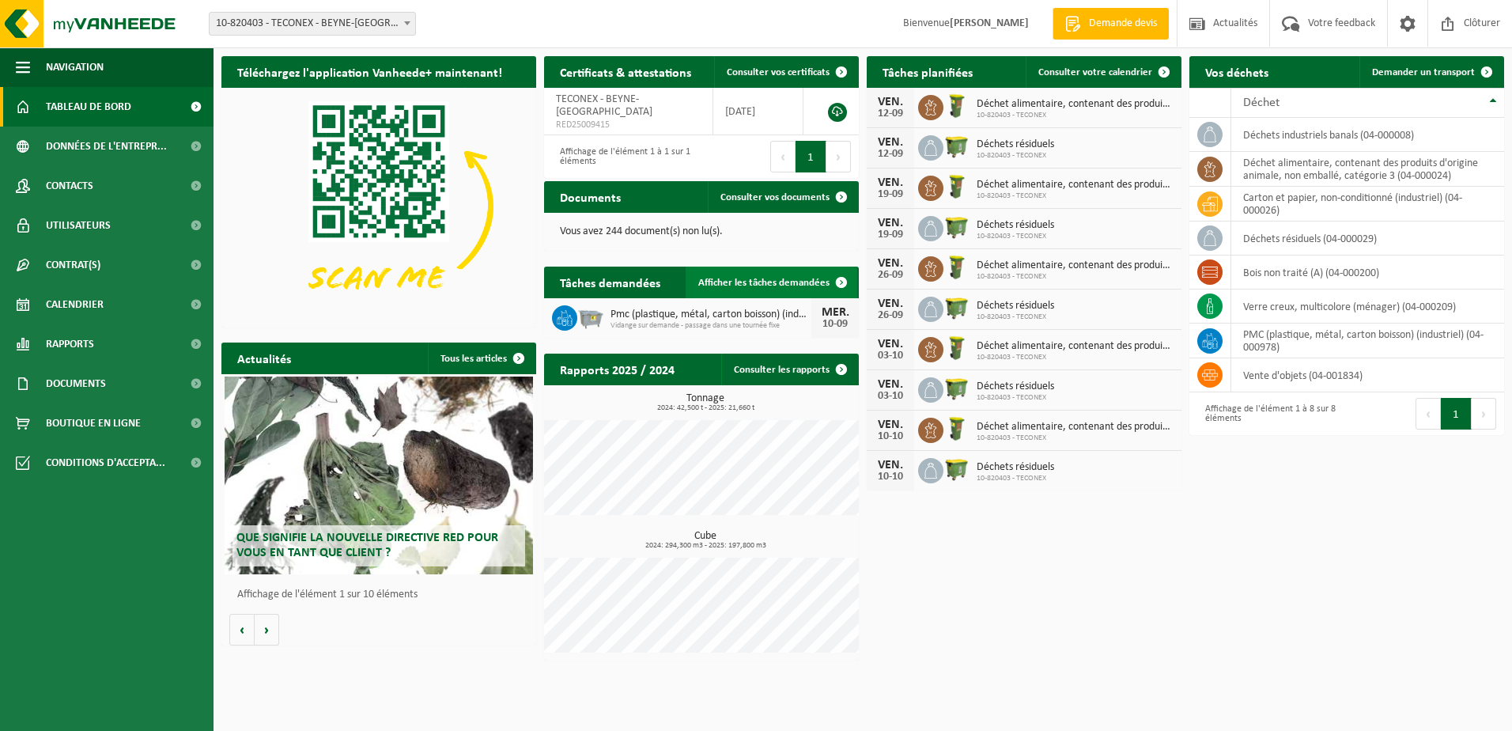
click at [785, 286] on span "Afficher les tâches demandées" at bounding box center [763, 283] width 131 height 10
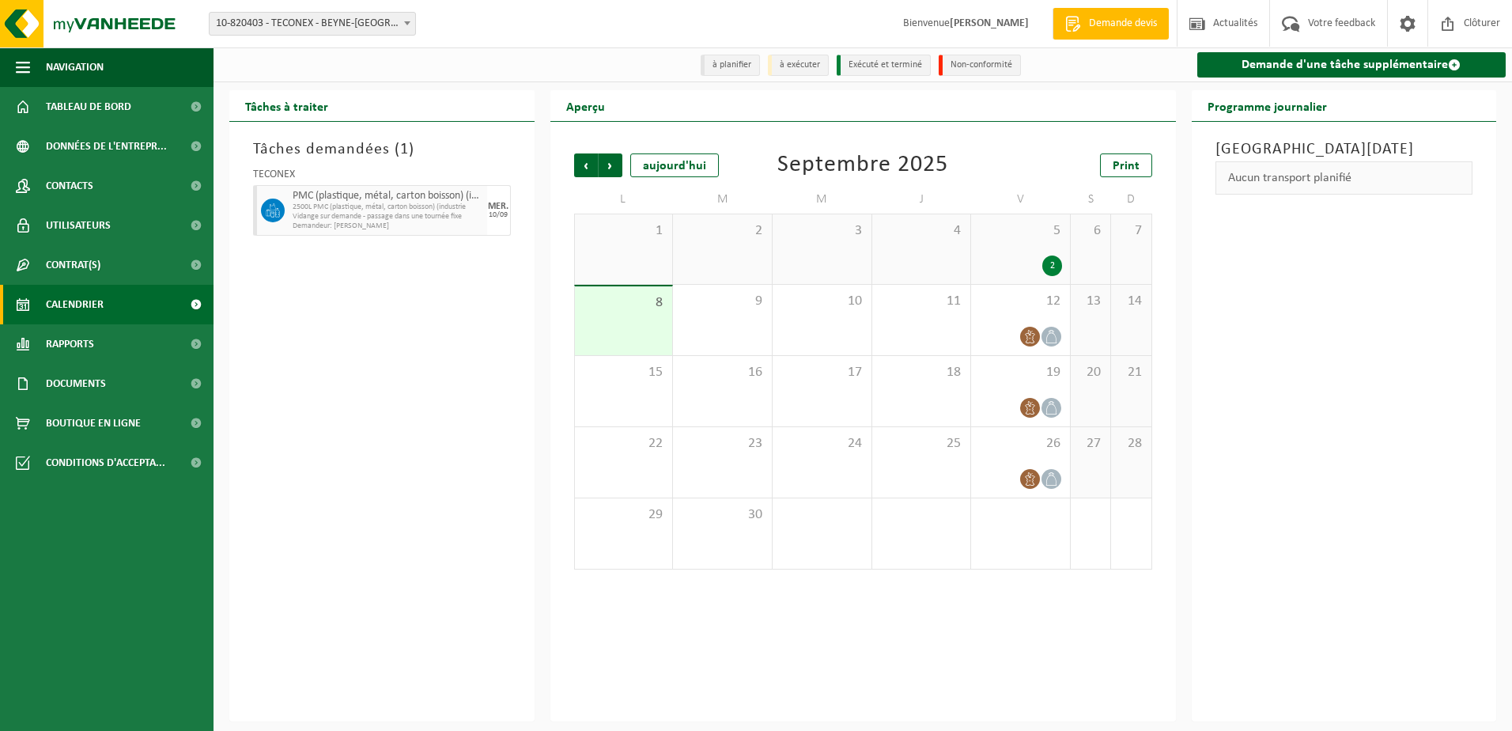
click at [363, 210] on span "2500L PMC (plastique, métal, carton boisson) (industrie" at bounding box center [388, 206] width 191 height 9
click at [1290, 523] on div "Lundi 8 septembre 2025 Aucun transport planifié" at bounding box center [1344, 421] width 305 height 599
click at [737, 316] on div "9" at bounding box center [722, 320] width 99 height 70
click at [837, 334] on div "10" at bounding box center [821, 320] width 99 height 70
click at [355, 342] on div "Tâches demandées ( 1 ) TECONEX PMC (plastique, métal, carton boisson) (industri…" at bounding box center [381, 421] width 305 height 599
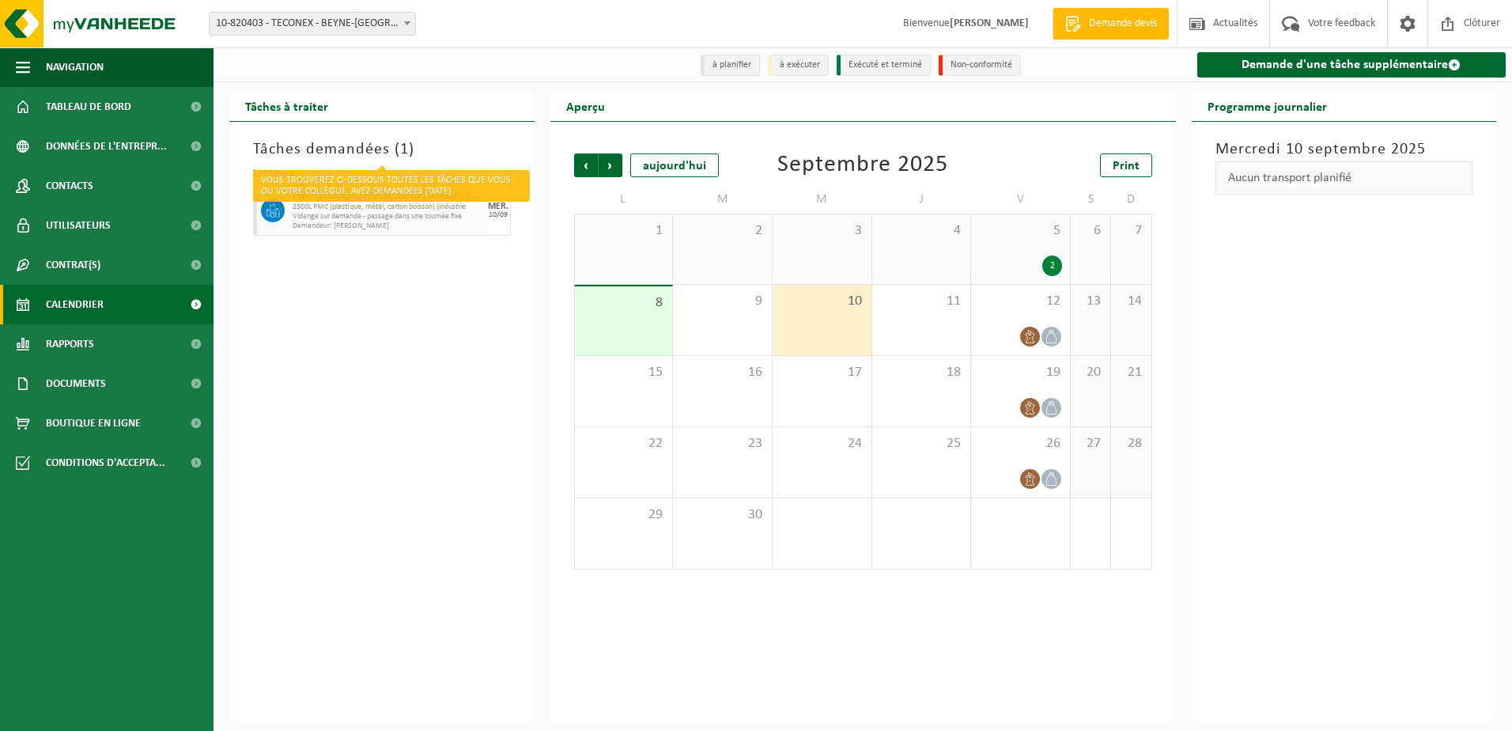
click at [373, 150] on h3 "Tâches demandées ( 1 )" at bounding box center [382, 150] width 258 height 24
